Goal: Information Seeking & Learning: Check status

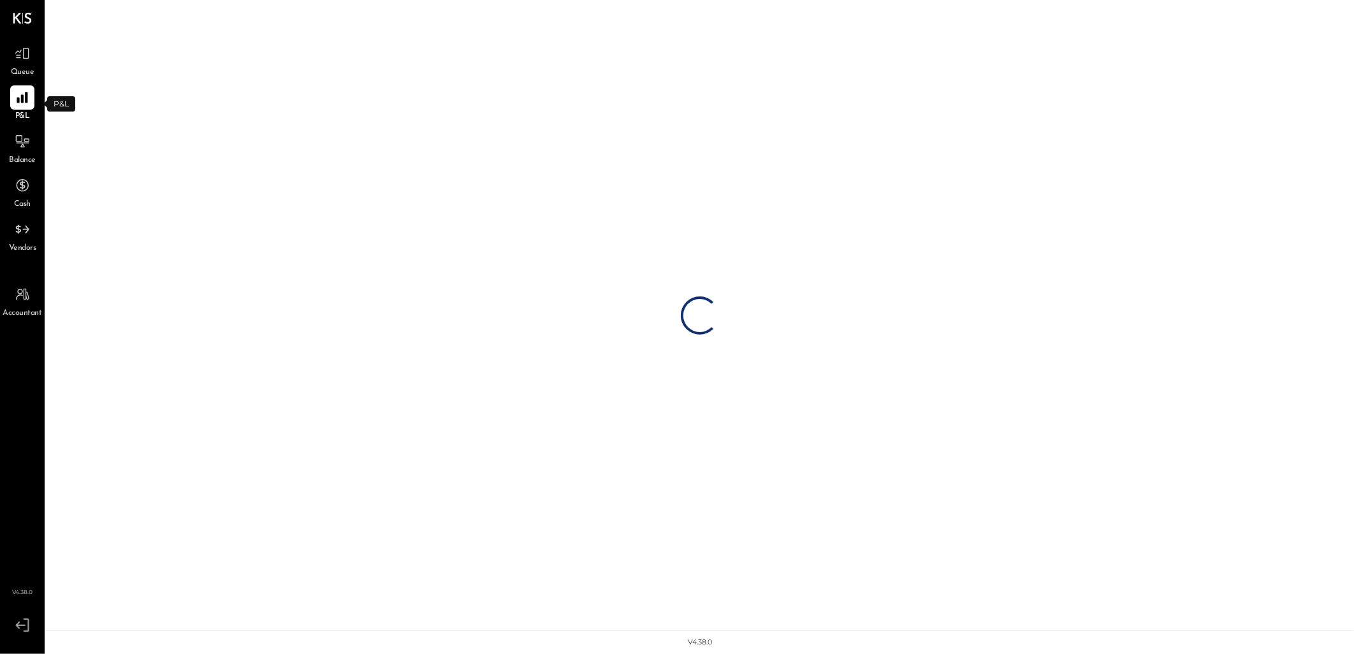
drag, startPoint x: 22, startPoint y: 102, endPoint x: 38, endPoint y: 113, distance: 19.3
click at [22, 102] on icon at bounding box center [22, 97] width 11 height 11
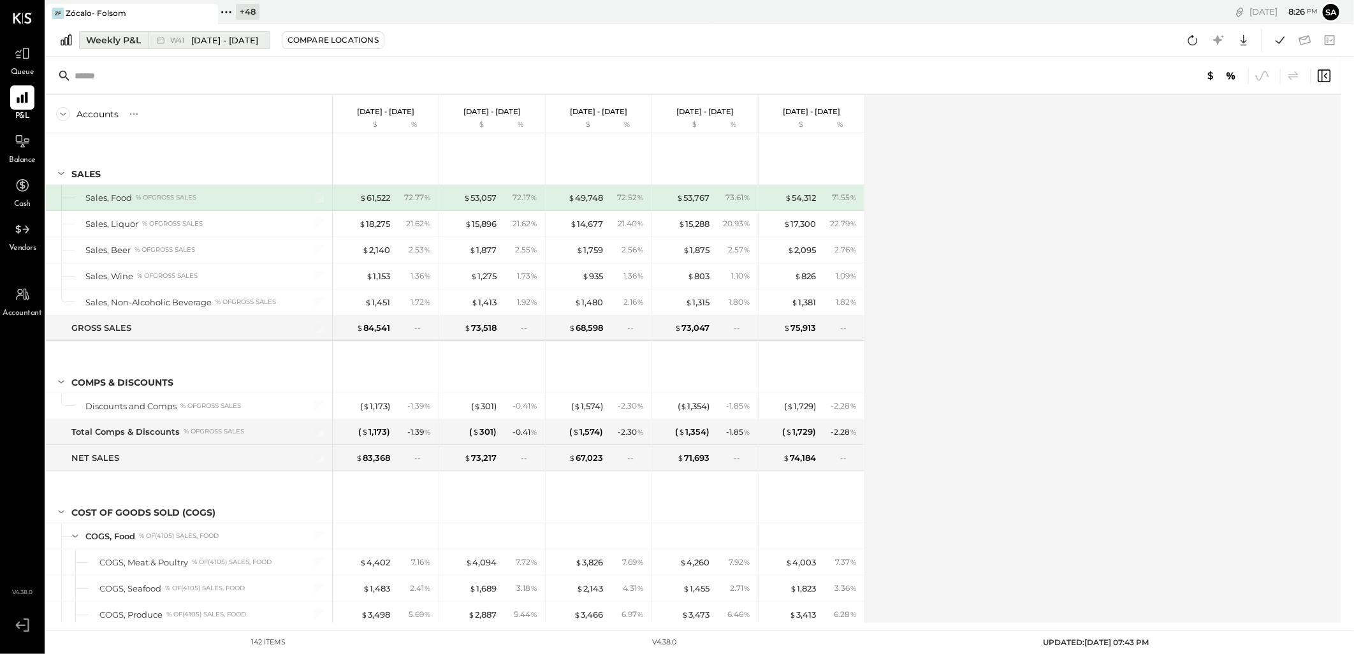
click at [92, 48] on button "Weekly P&L W41 Oct 6 - 12, 2025" at bounding box center [174, 40] width 191 height 18
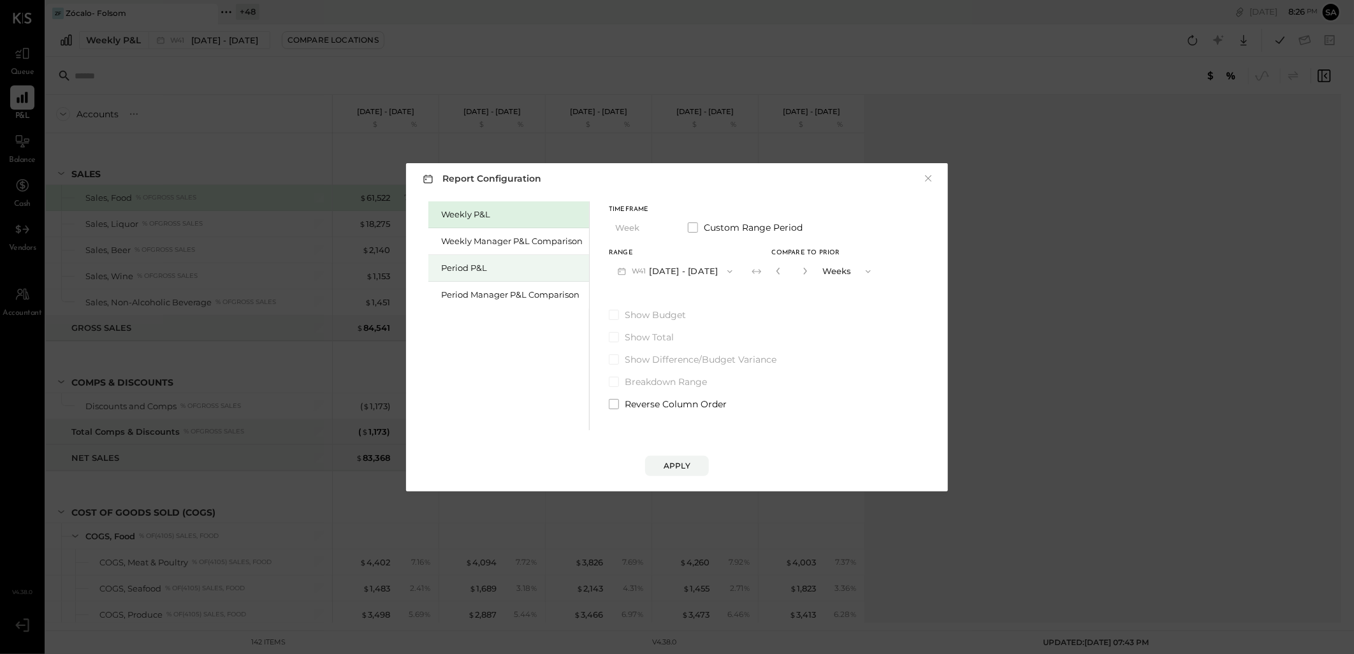
click at [491, 268] on div "Period P&L" at bounding box center [512, 268] width 142 height 12
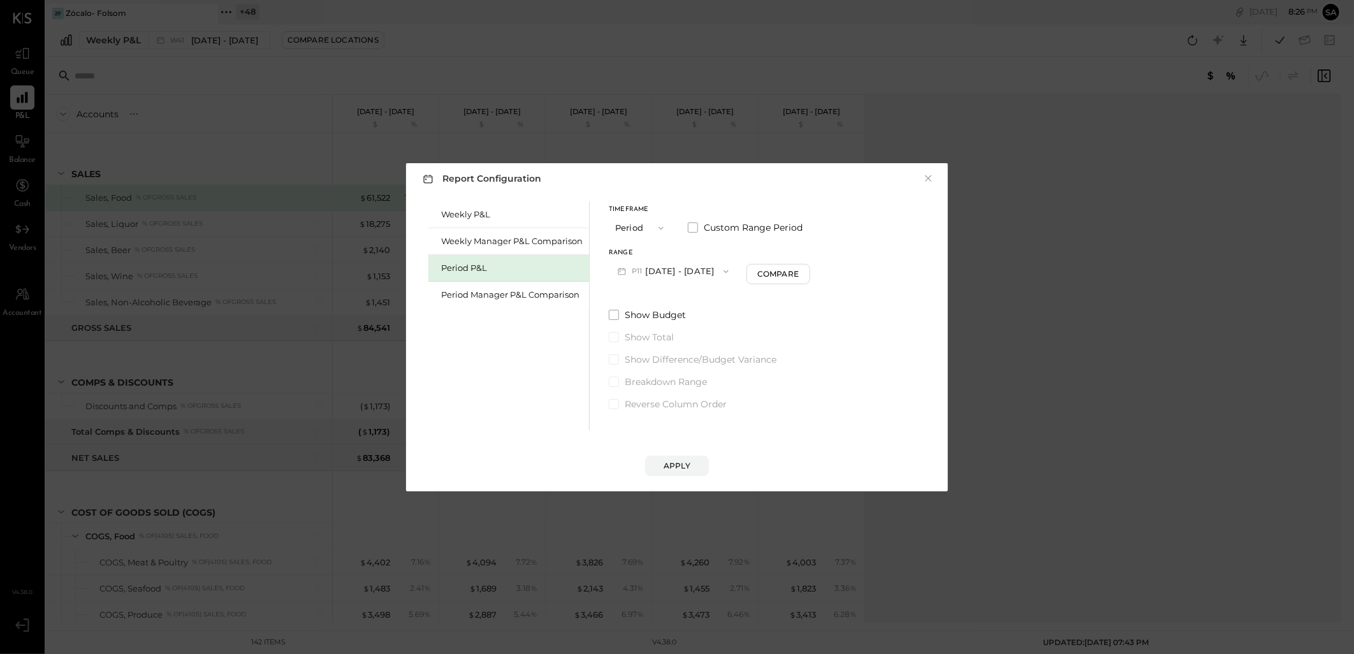
click at [702, 265] on button "P11 Oct 6 - Nov 2, 2025" at bounding box center [673, 271] width 129 height 24
click at [690, 307] on div "P10 Sep 8 - Oct 5, 2025" at bounding box center [681, 300] width 145 height 27
click at [789, 271] on div "Compare" at bounding box center [779, 273] width 41 height 11
click at [804, 271] on icon "button" at bounding box center [802, 271] width 3 height 7
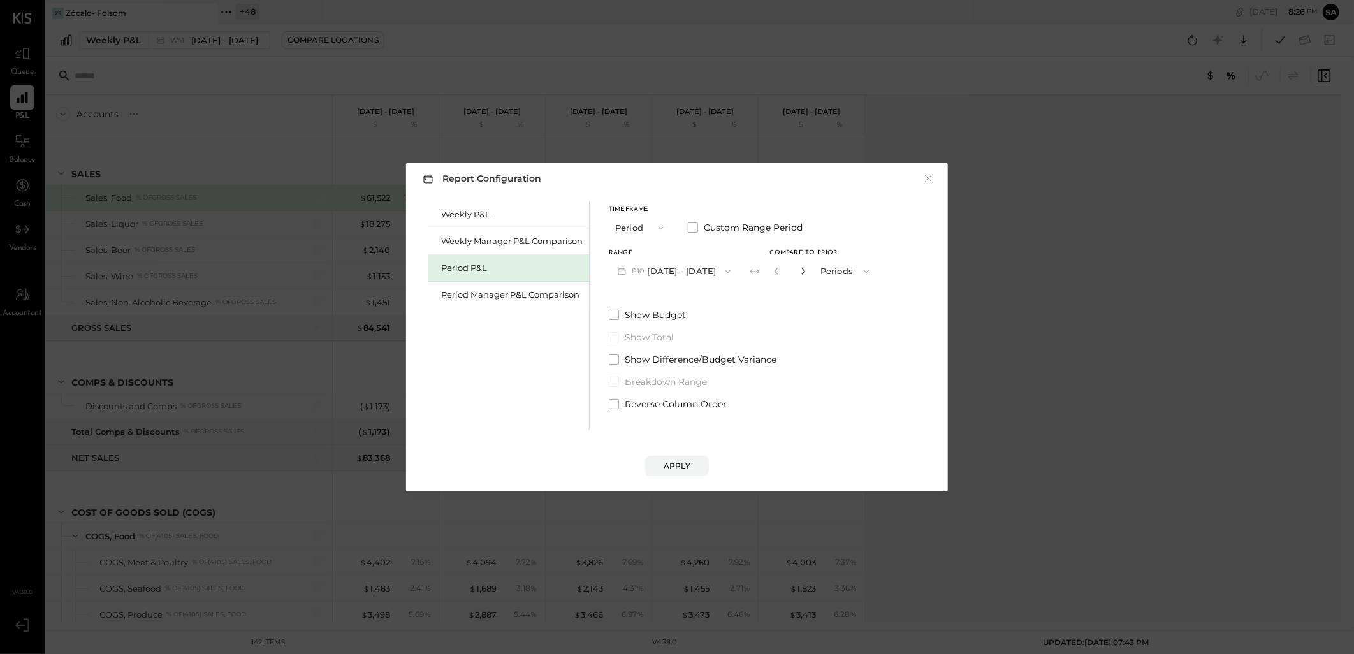
type input "*"
click at [679, 459] on button "Apply" at bounding box center [677, 466] width 64 height 20
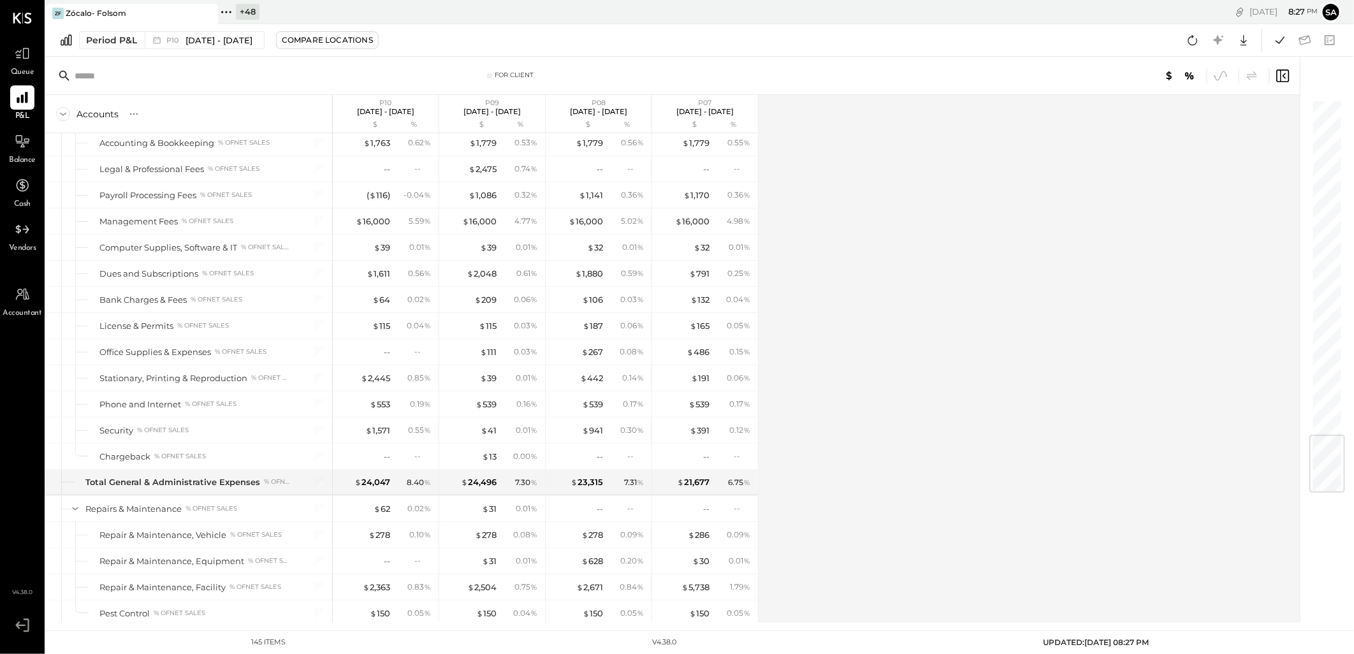
scroll to position [2838, 0]
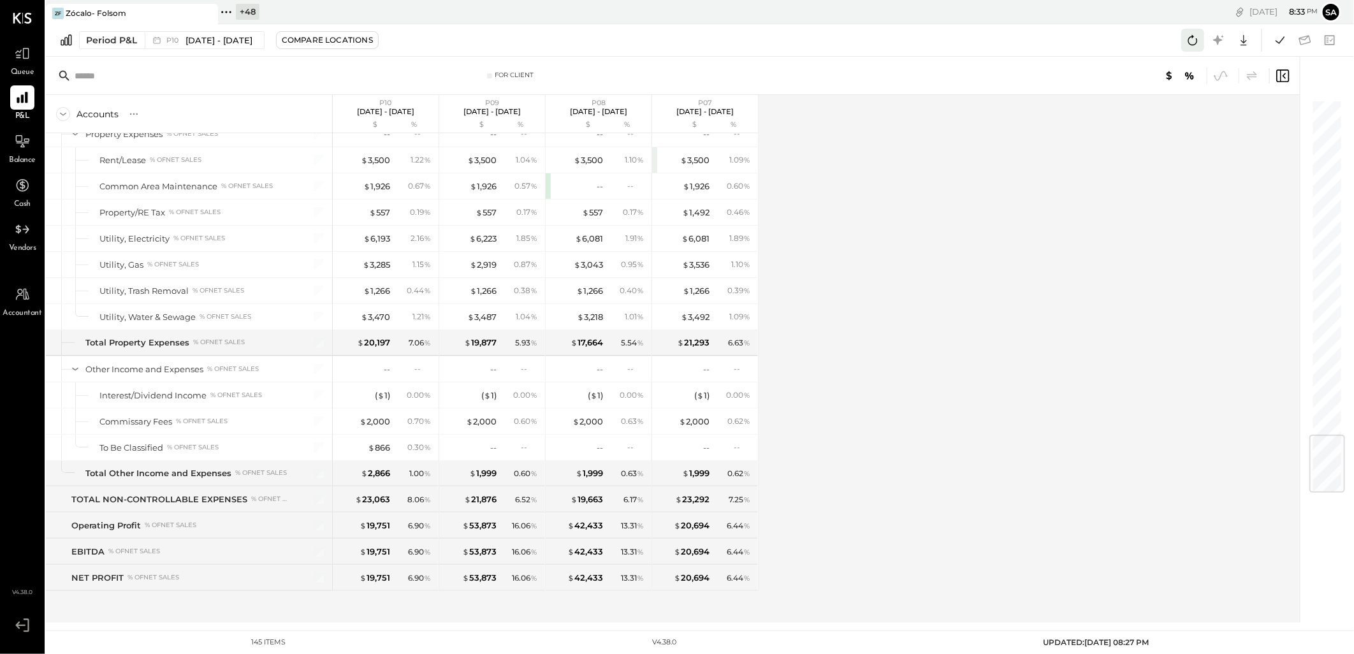
click at [1190, 42] on icon at bounding box center [1192, 40] width 17 height 17
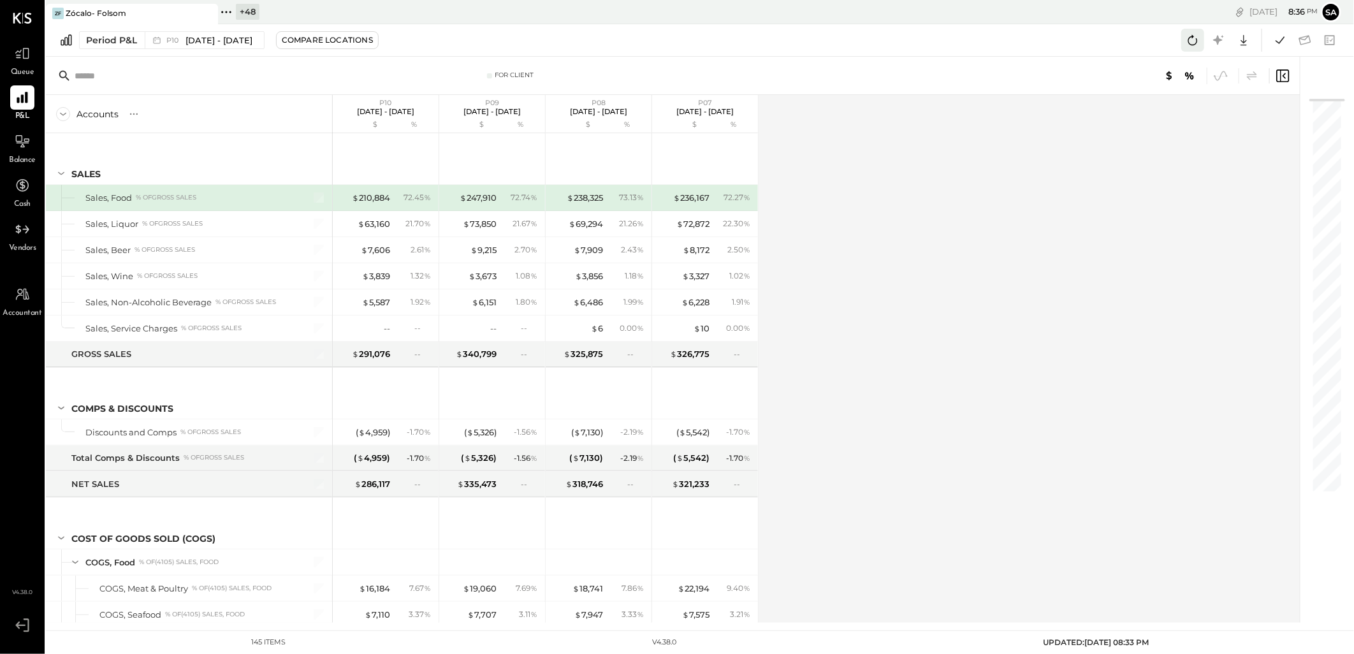
click at [1197, 41] on icon at bounding box center [1192, 40] width 17 height 17
click at [1277, 41] on icon at bounding box center [1280, 40] width 17 height 17
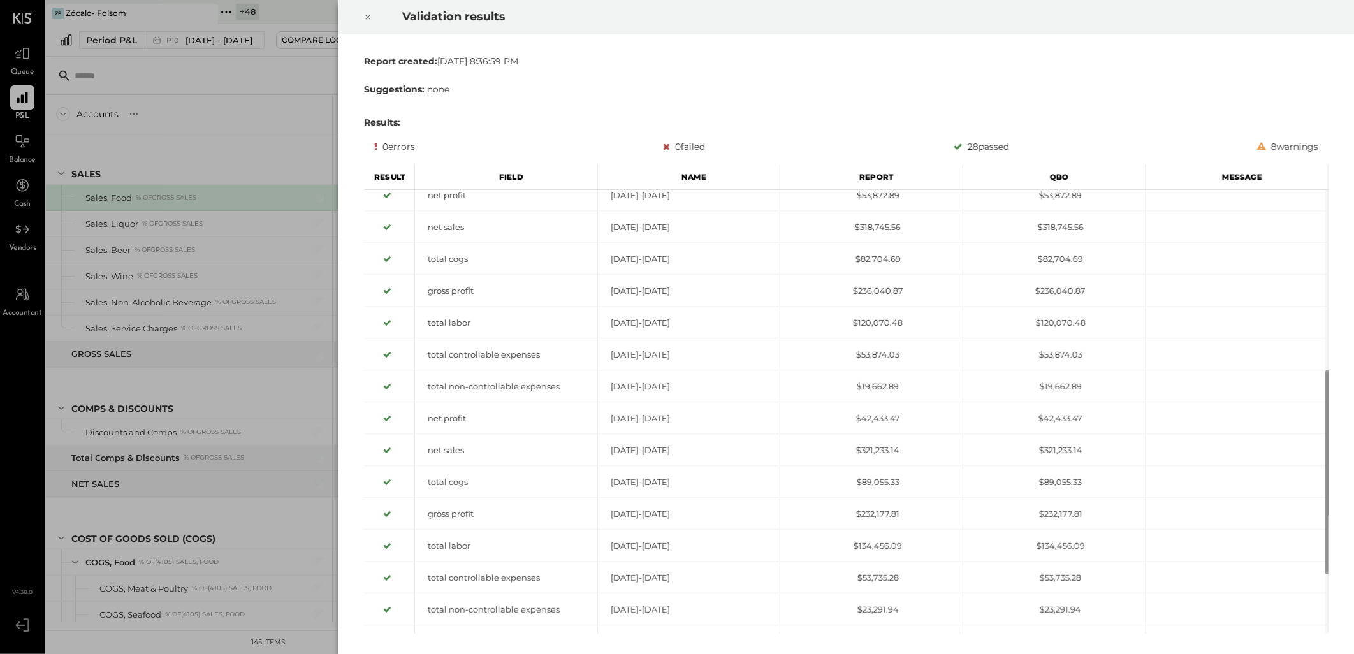
click at [365, 16] on icon at bounding box center [368, 17] width 8 height 15
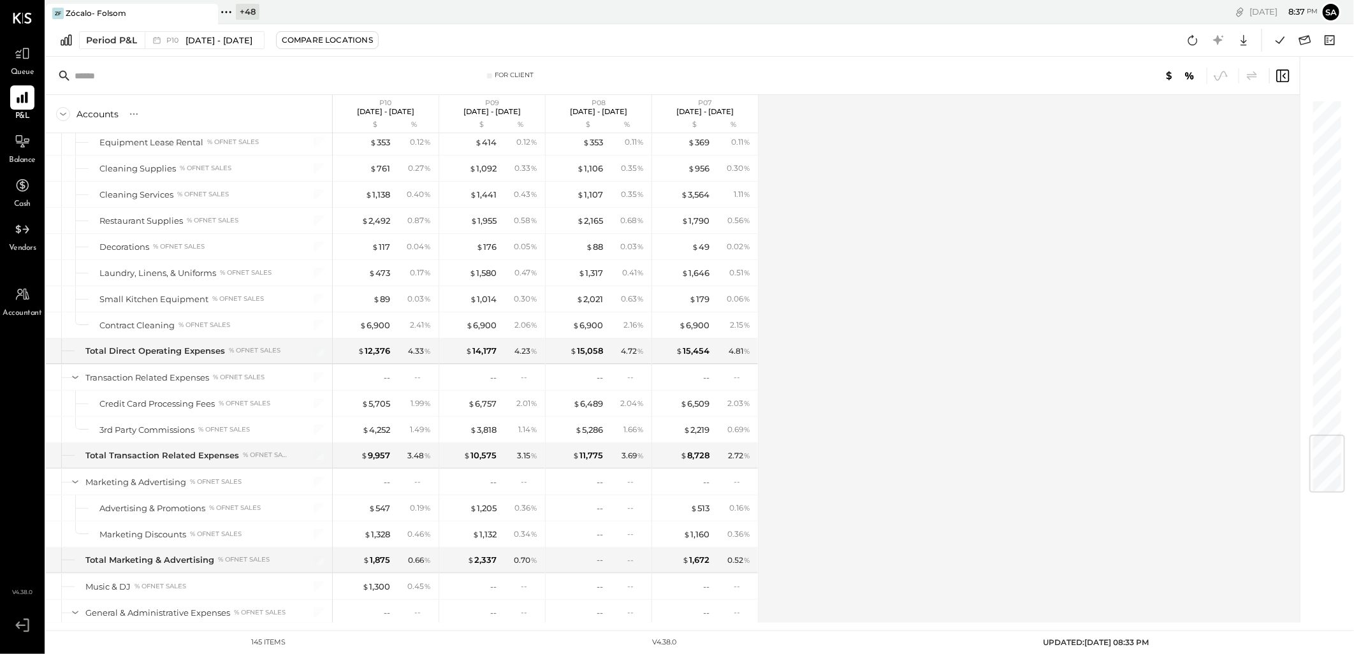
scroll to position [2838, 0]
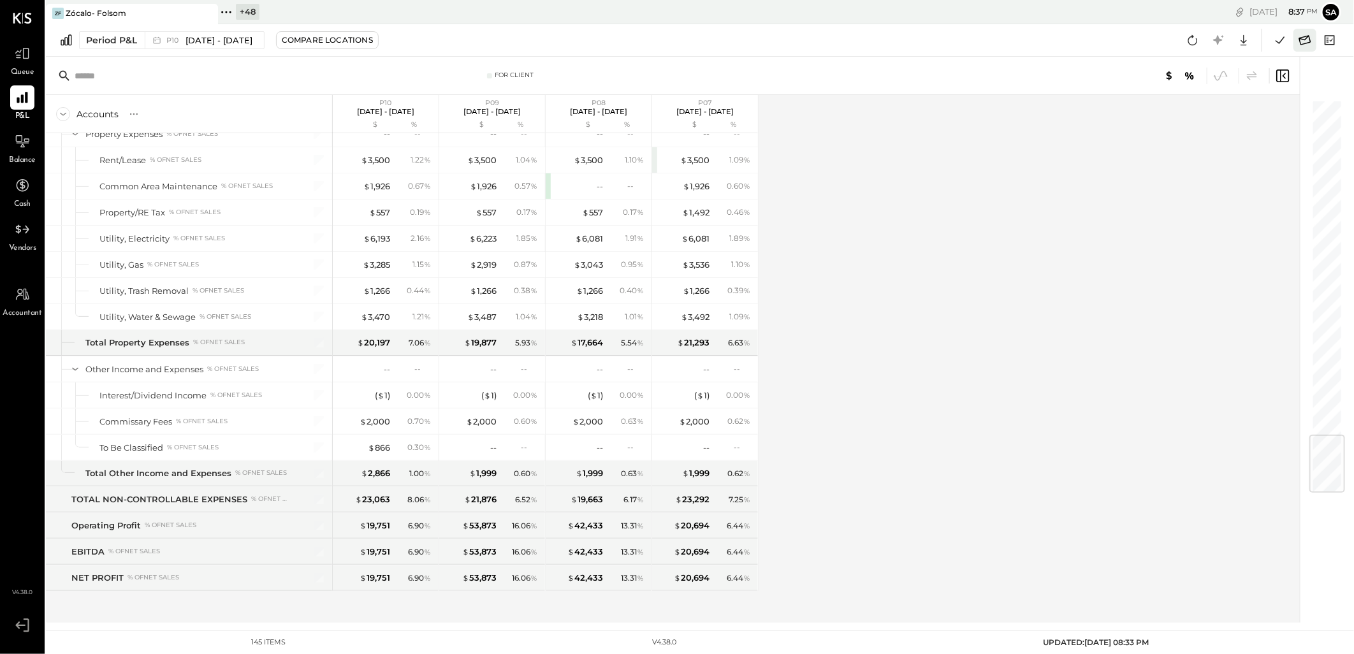
click at [1307, 40] on icon at bounding box center [1305, 40] width 17 height 17
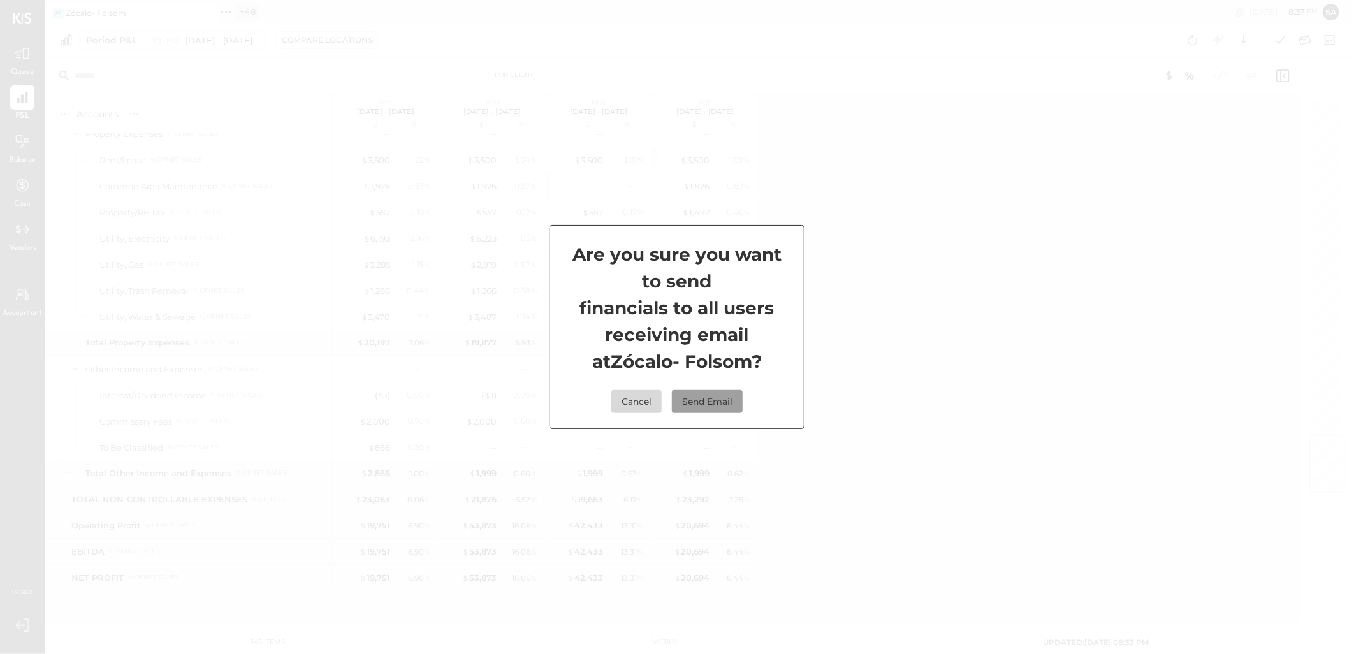
click at [730, 393] on button "Send Email" at bounding box center [707, 401] width 71 height 23
